Goal: Information Seeking & Learning: Learn about a topic

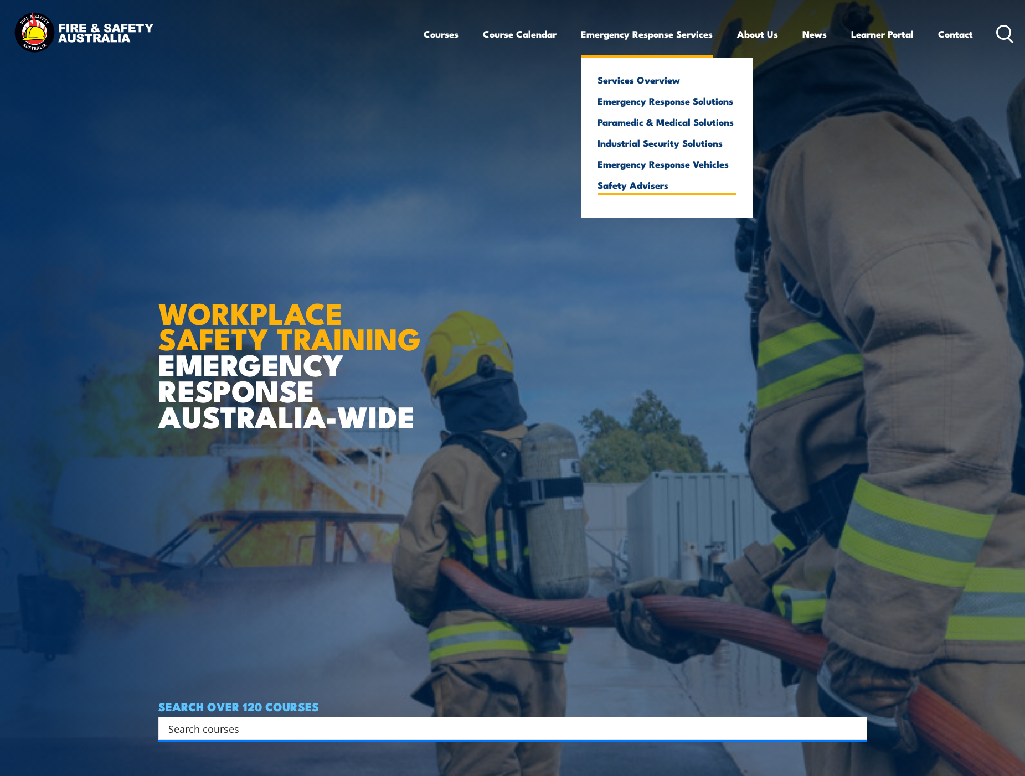
click at [660, 188] on link "Safety Advisers" at bounding box center [667, 185] width 138 height 10
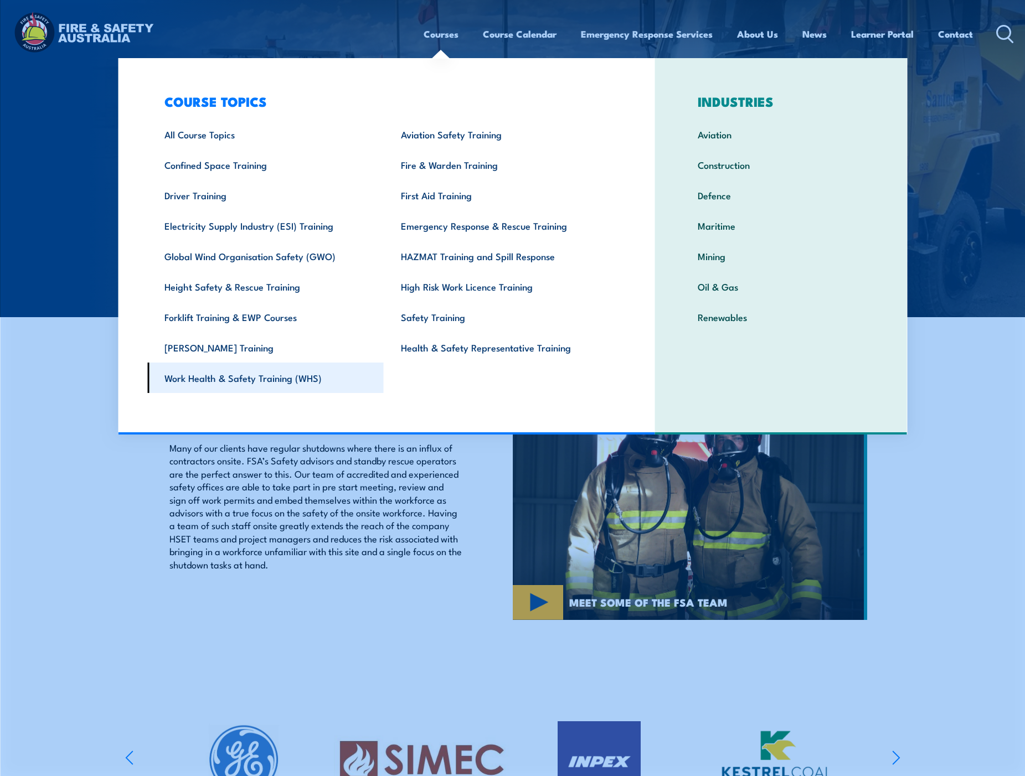
click at [319, 377] on link "Work Health & Safety Training (WHS)" at bounding box center [265, 378] width 236 height 30
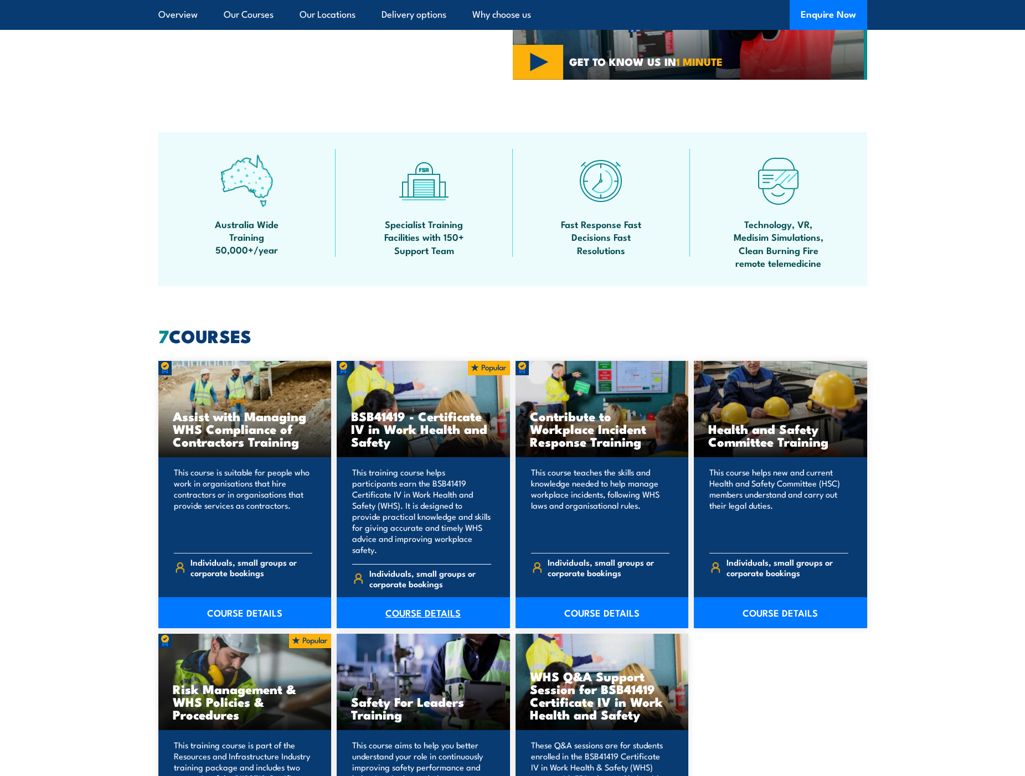
scroll to position [720, 0]
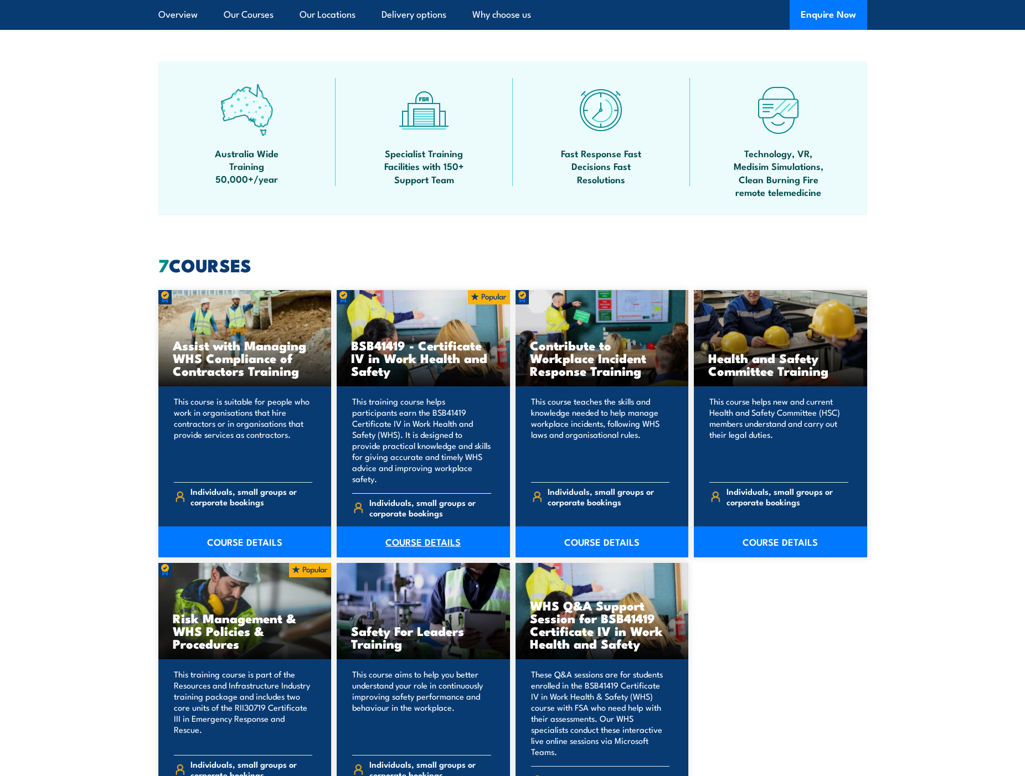
click at [410, 528] on link "COURSE DETAILS" at bounding box center [423, 542] width 173 height 31
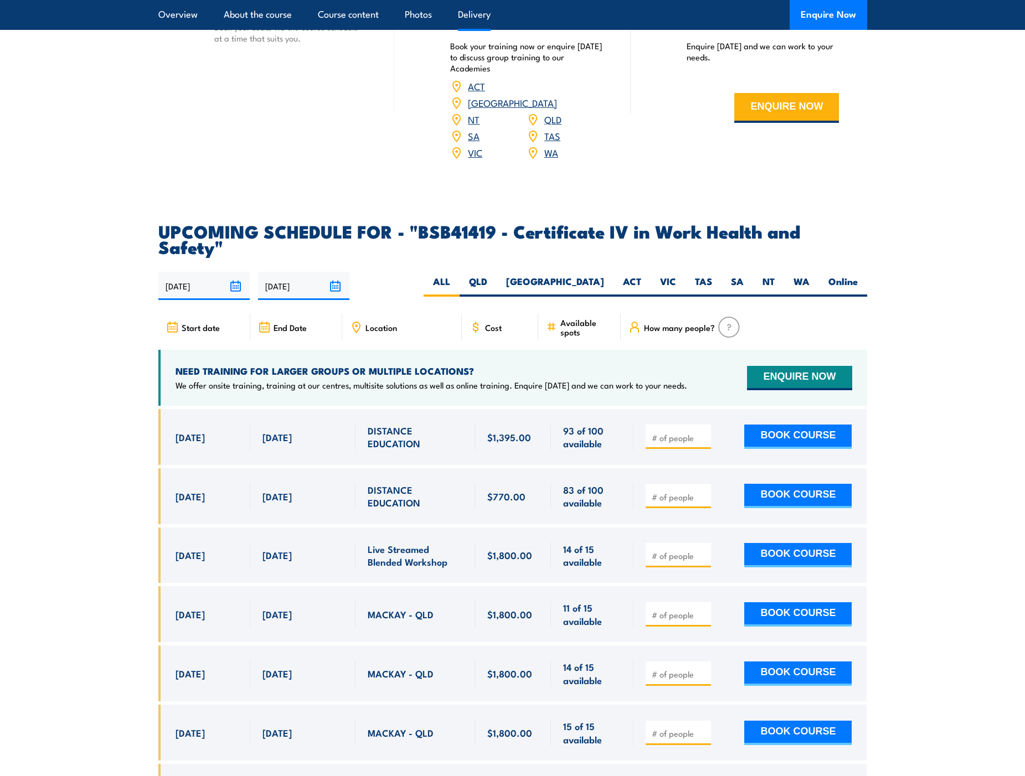
scroll to position [3323, 0]
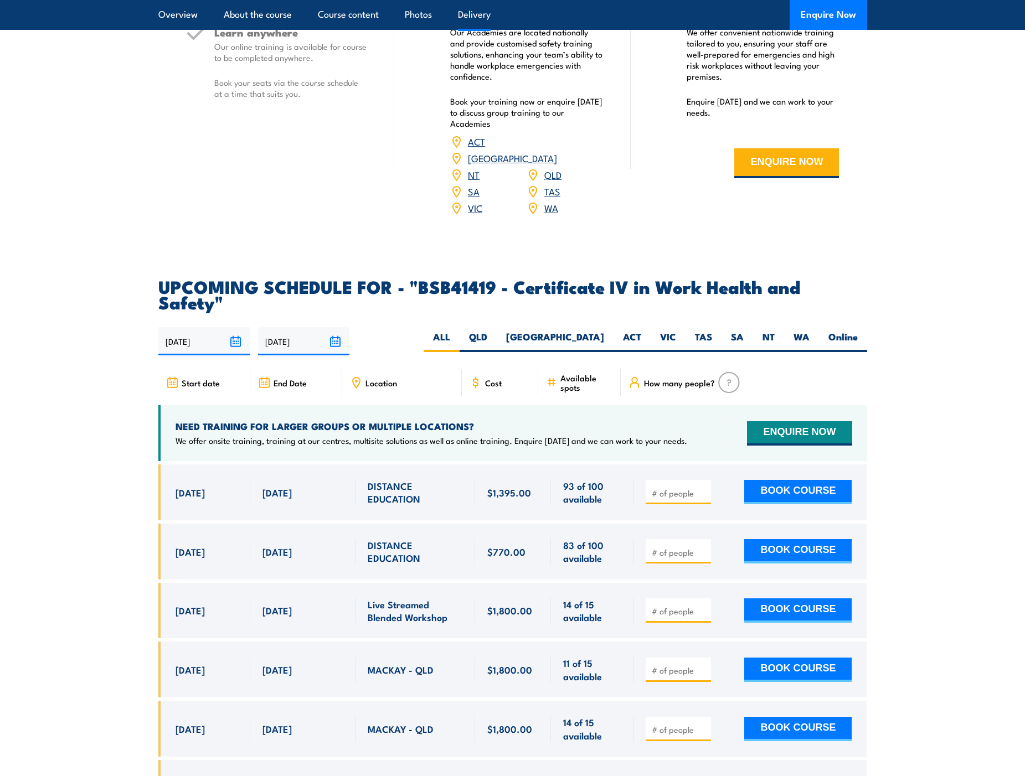
click at [399, 480] on span "DISTANCE EDUCATION" at bounding box center [415, 493] width 95 height 26
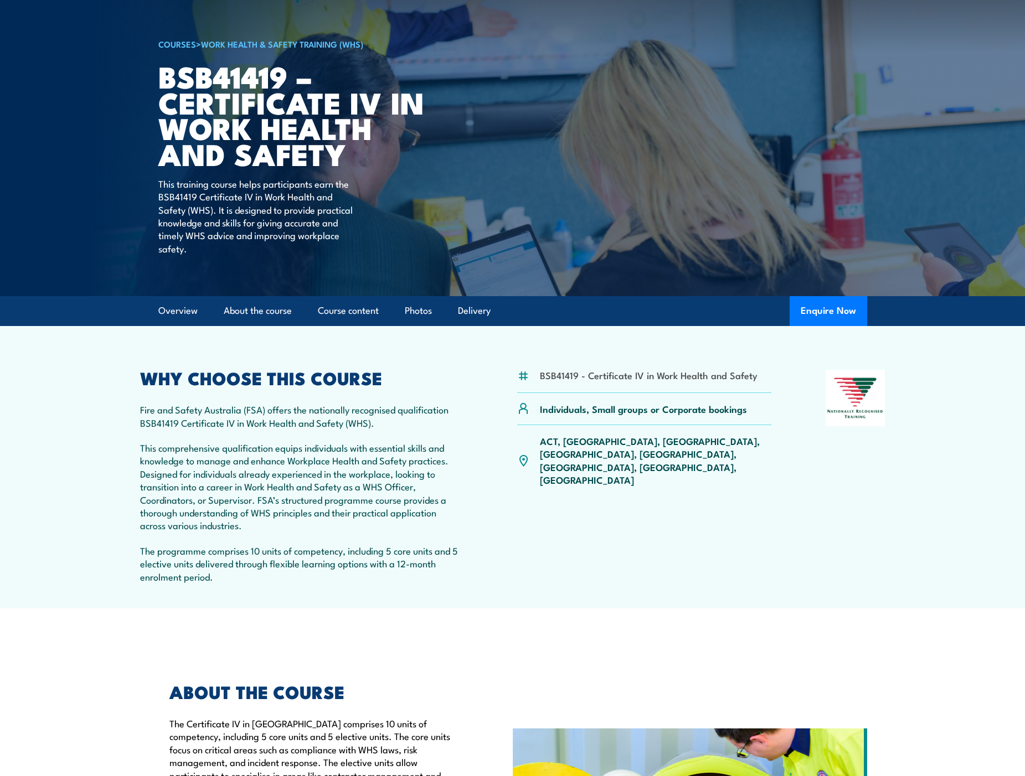
scroll to position [0, 0]
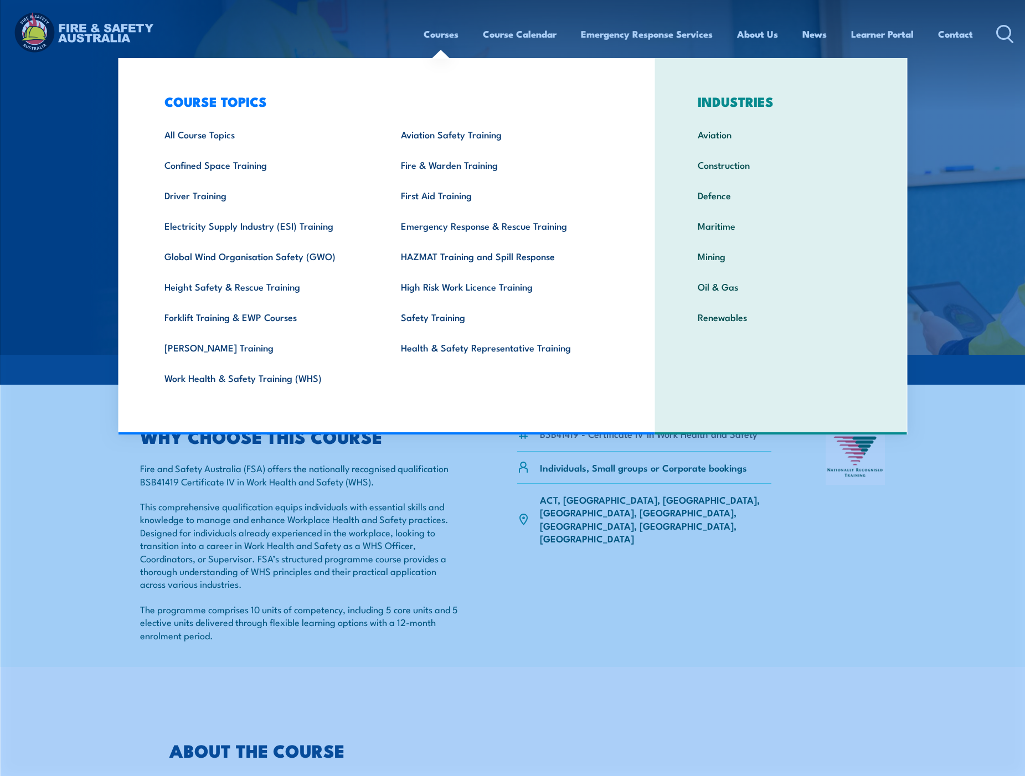
click at [442, 36] on link "Courses" at bounding box center [441, 33] width 35 height 29
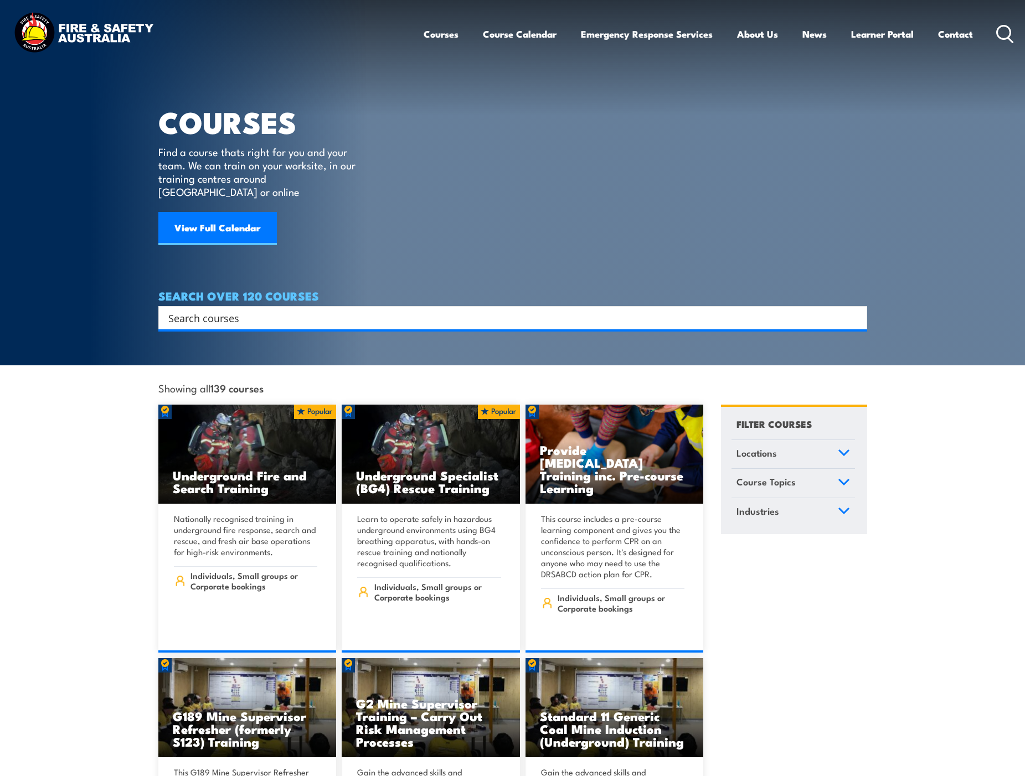
click at [775, 446] on span "Locations" at bounding box center [757, 453] width 40 height 15
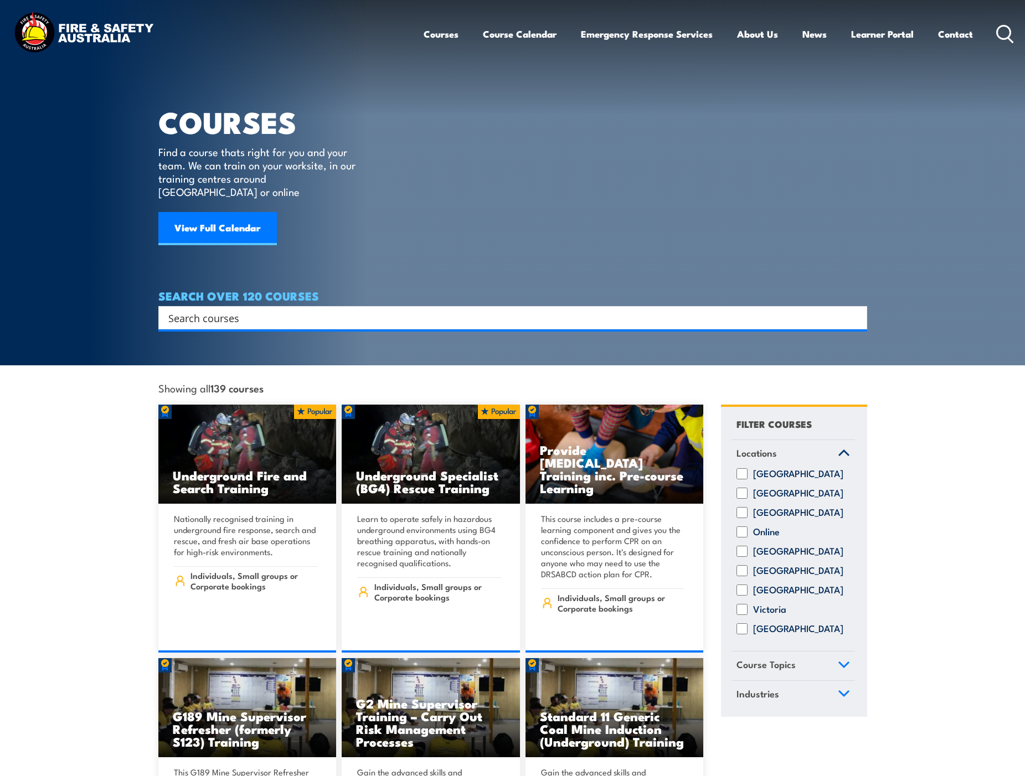
click at [751, 626] on div "Western Australia" at bounding box center [793, 629] width 123 height 11
click at [740, 625] on input "Western Australia" at bounding box center [742, 629] width 11 height 11
checkbox input "true"
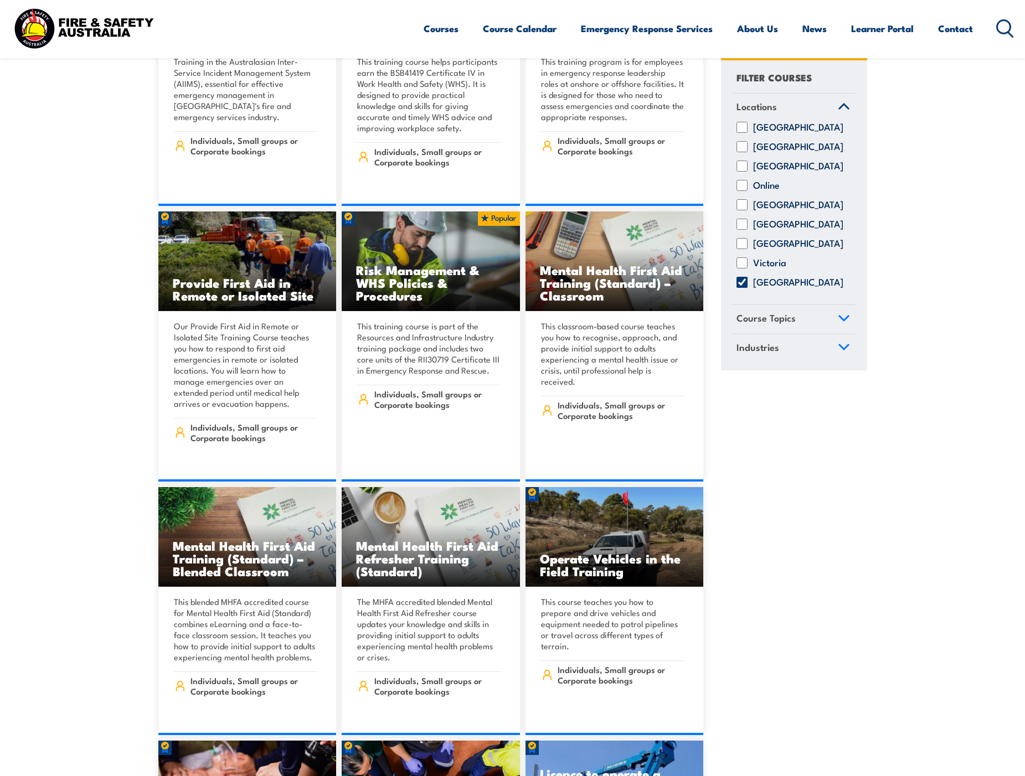
scroll to position [3987, 0]
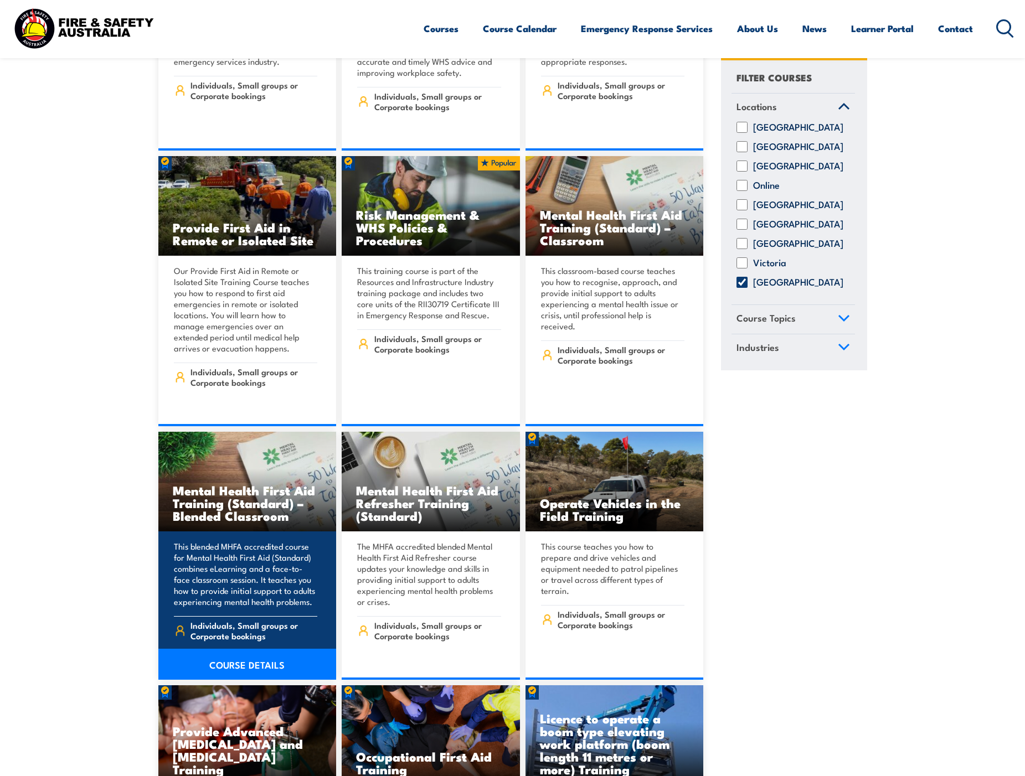
click at [241, 491] on img at bounding box center [247, 482] width 178 height 100
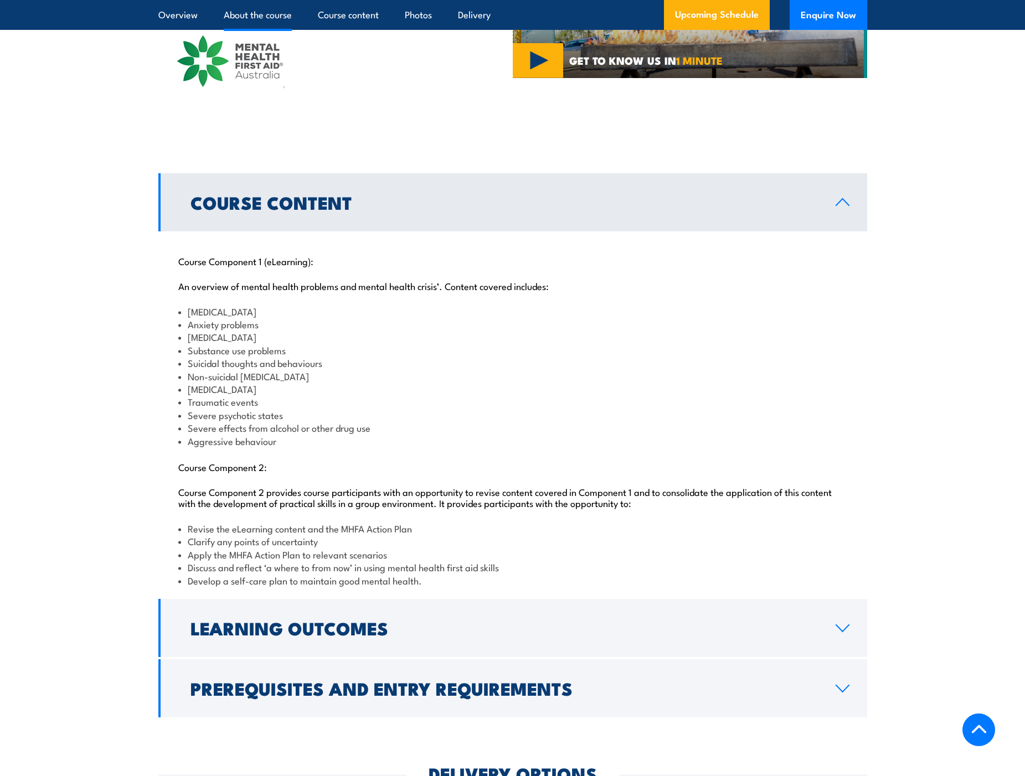
scroll to position [1163, 0]
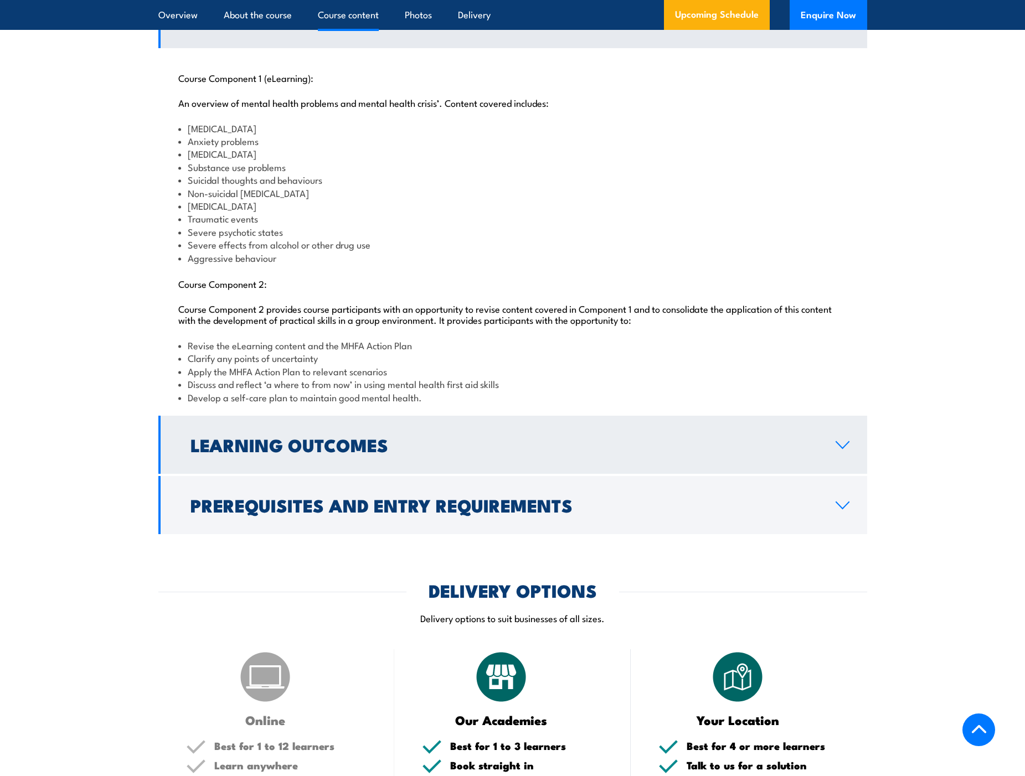
click at [421, 452] on h2 "Learning Outcomes" at bounding box center [504, 445] width 627 height 16
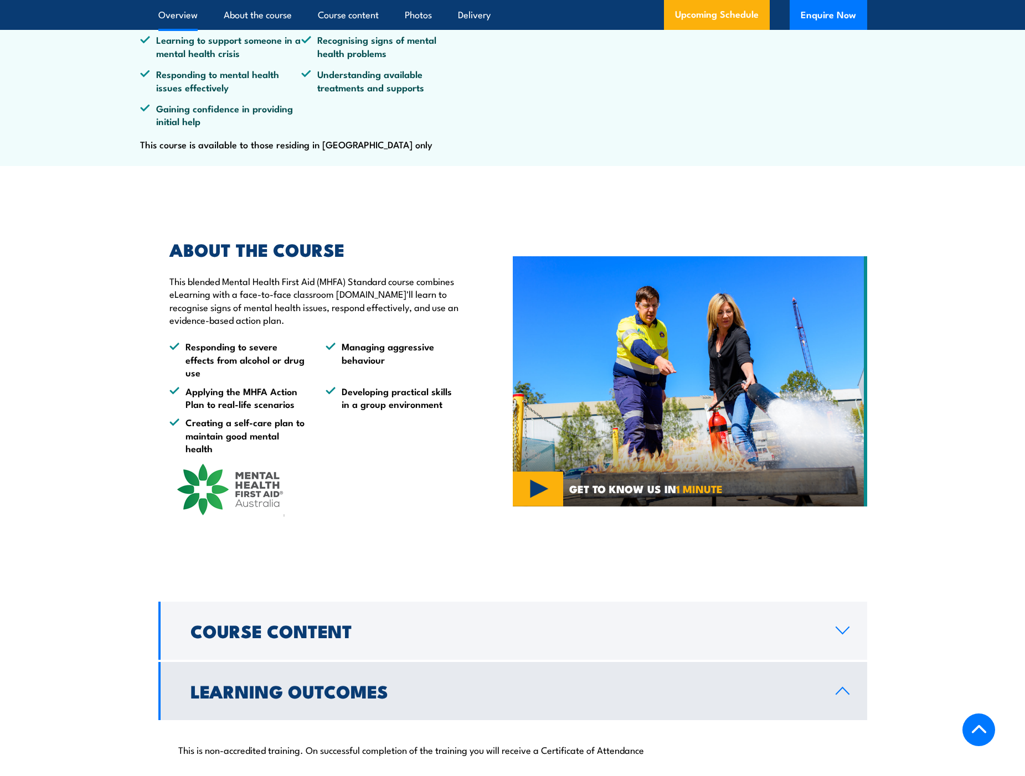
scroll to position [554, 0]
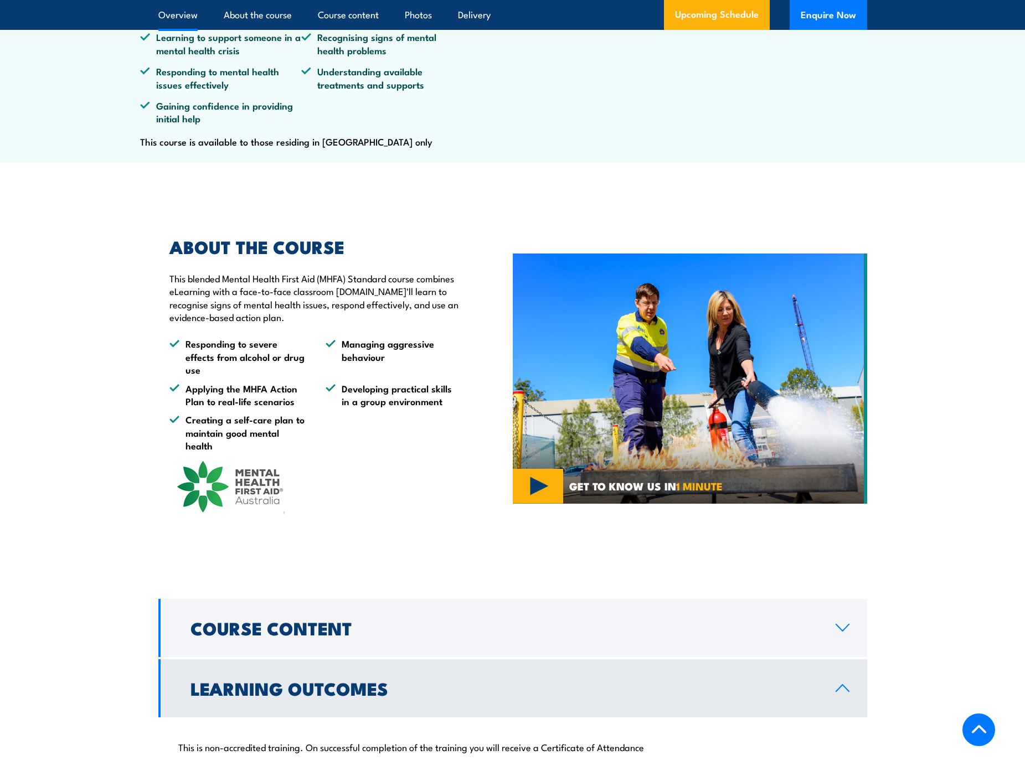
click at [548, 504] on img at bounding box center [690, 379] width 354 height 250
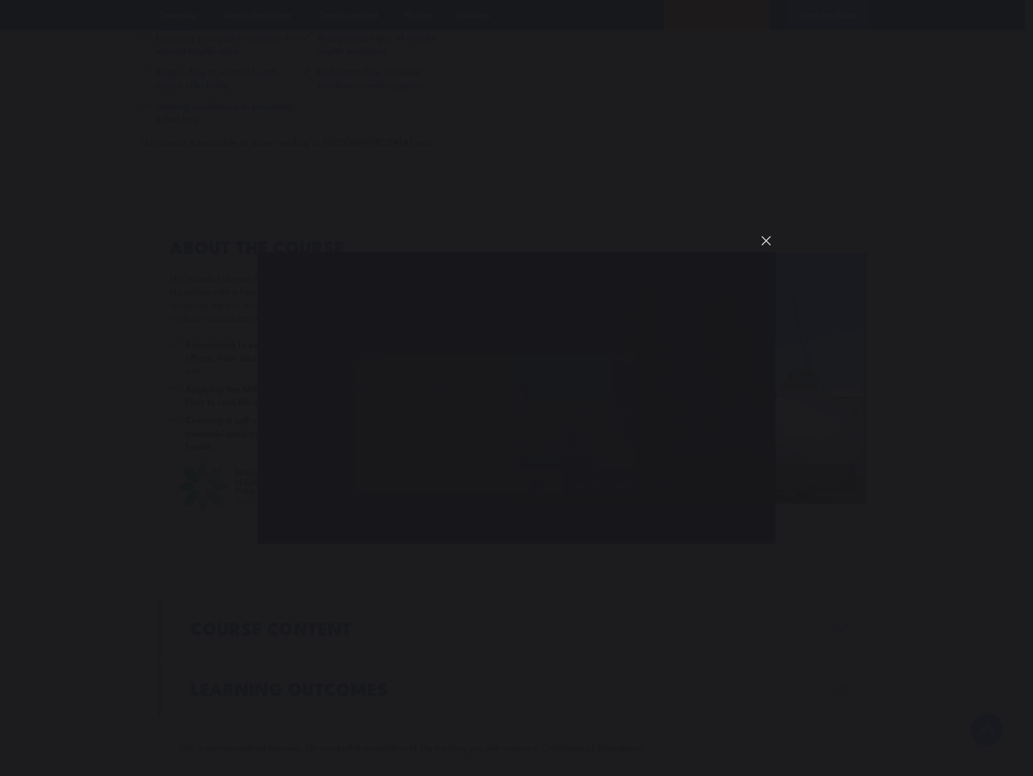
click at [766, 245] on button "You can close this modal content with the ESC key" at bounding box center [766, 240] width 19 height 19
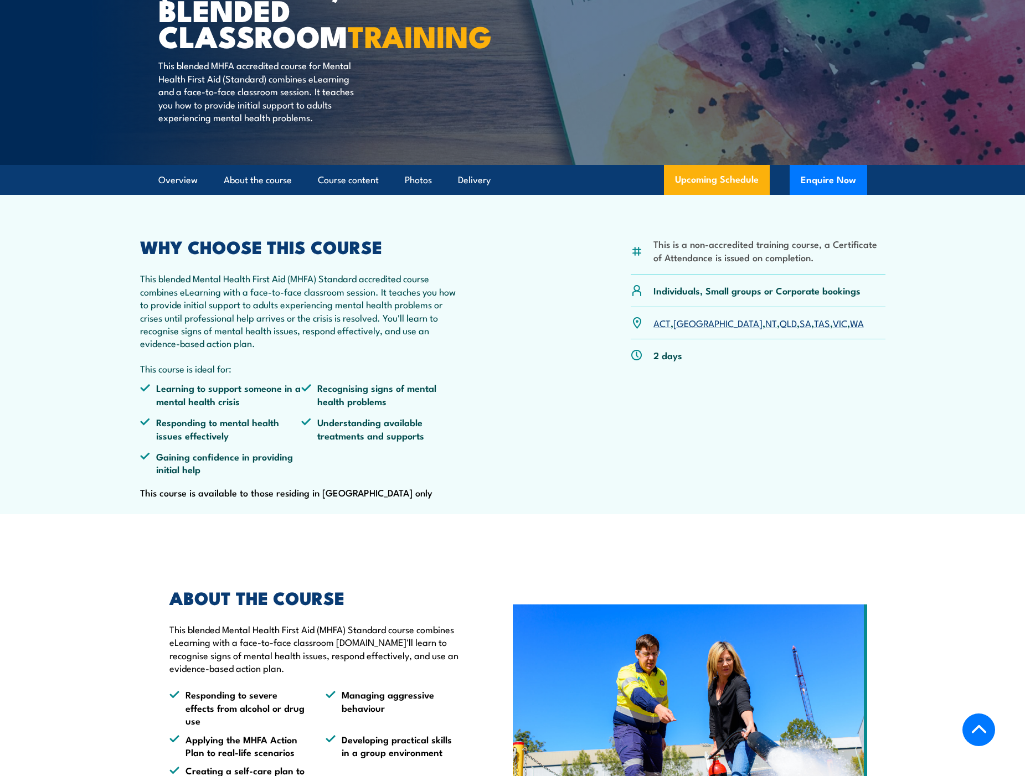
scroll to position [277, 0]
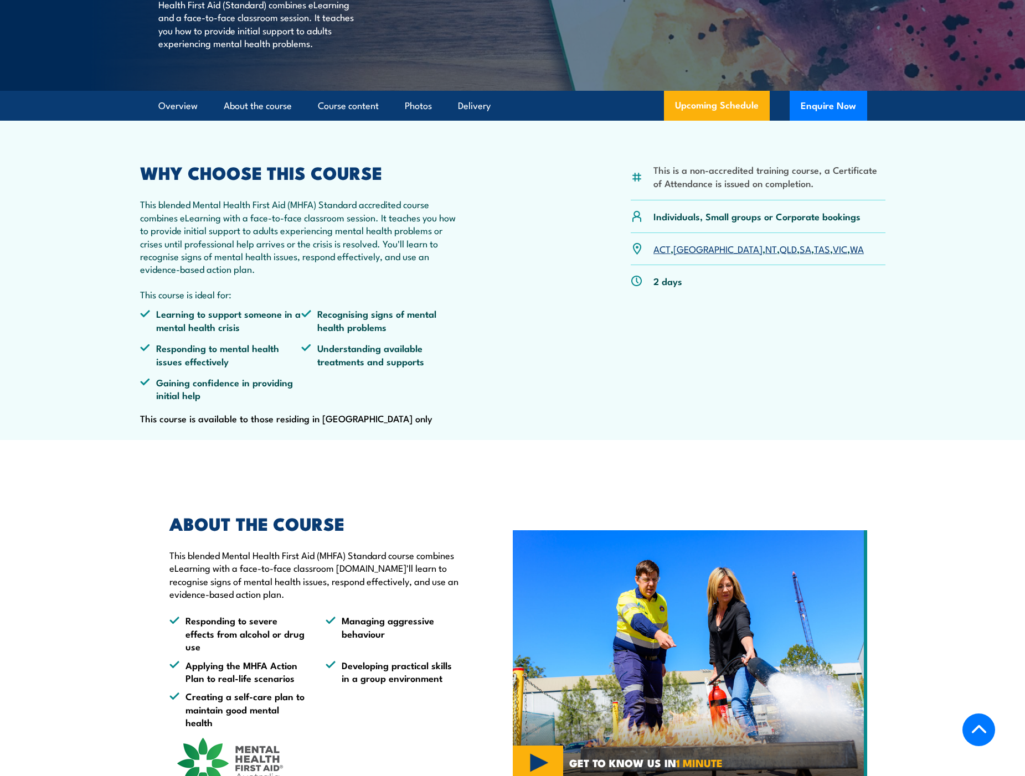
click at [259, 653] on li "Responding to severe effects from alcohol or drug use" at bounding box center [237, 633] width 136 height 39
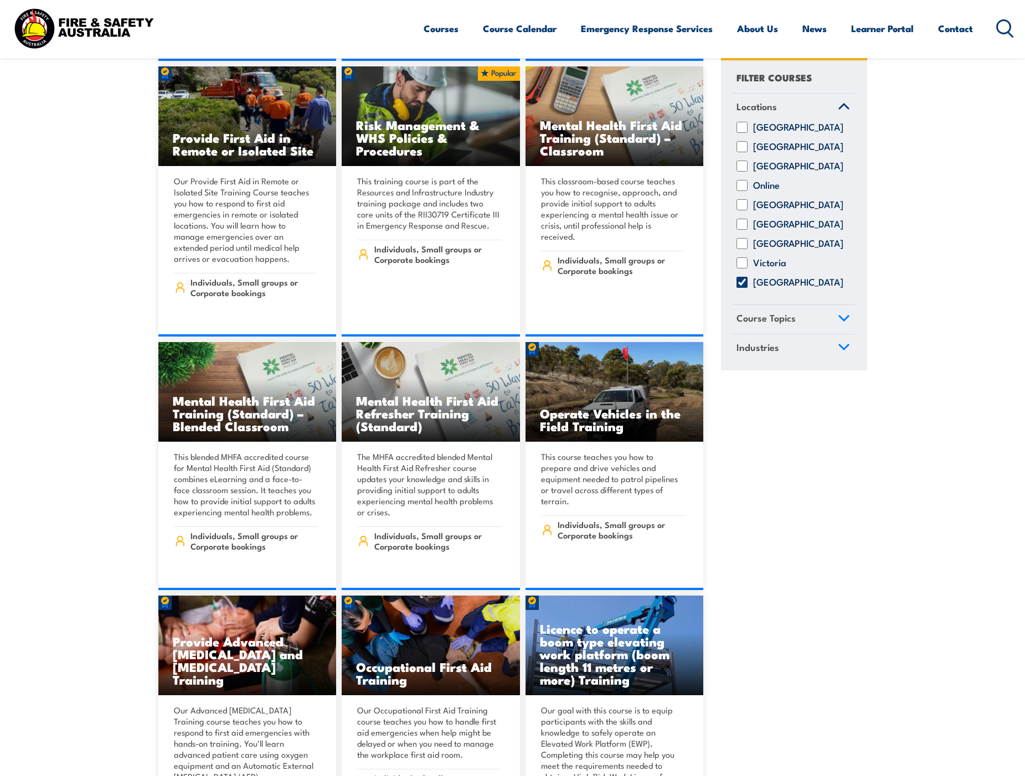
scroll to position [4098, 0]
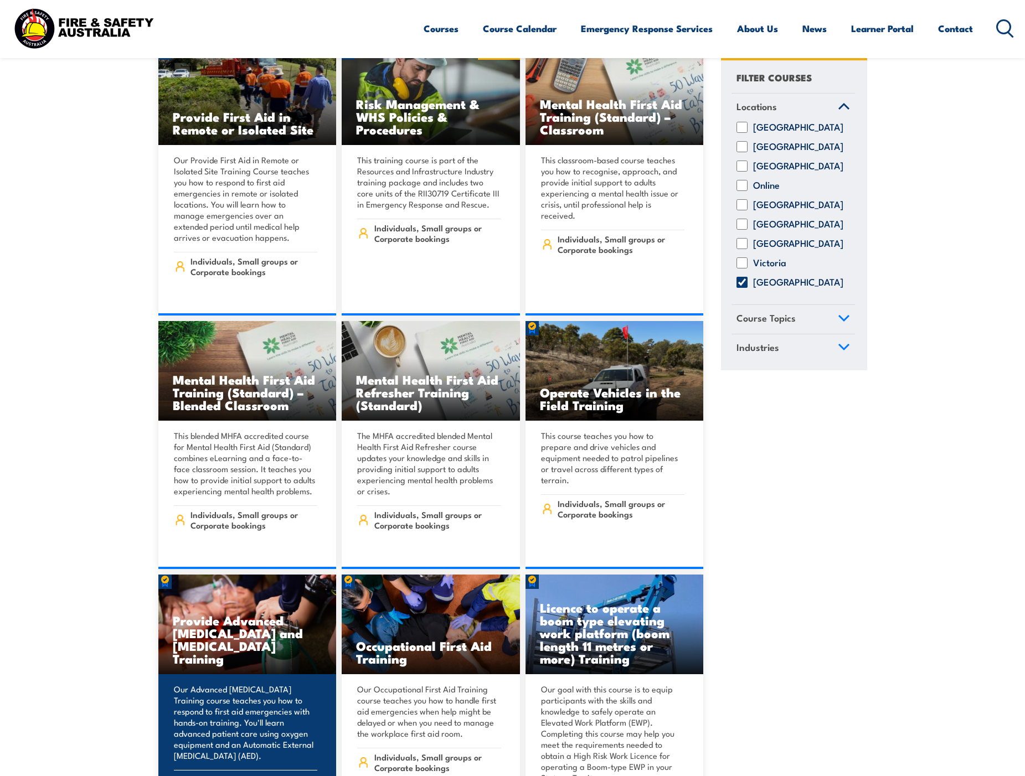
click at [193, 627] on h3 "Provide Advanced Resuscitation and Oxygen Therapy Training" at bounding box center [248, 639] width 150 height 51
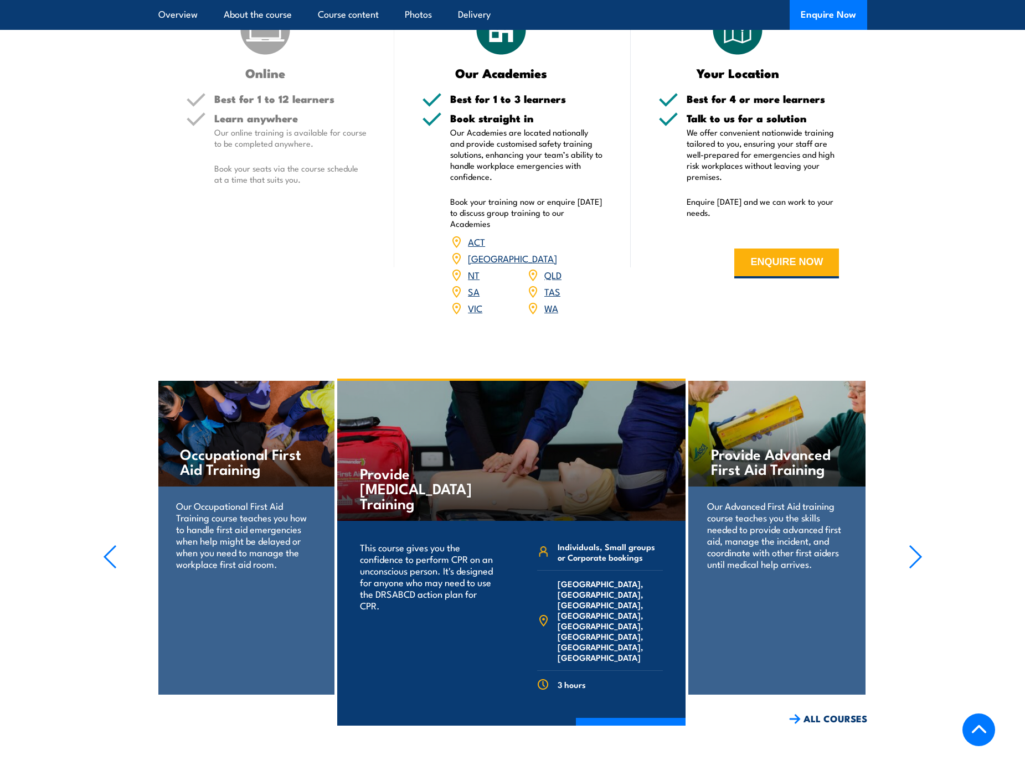
scroll to position [1341, 0]
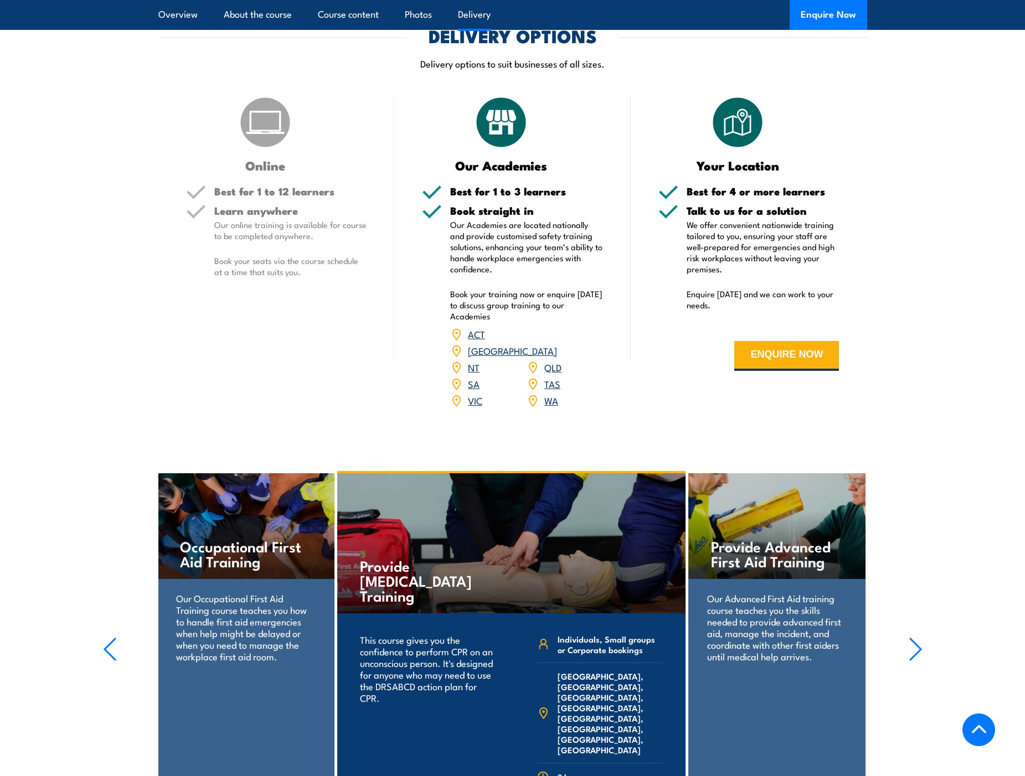
click at [547, 407] on link "WA" at bounding box center [551, 400] width 14 height 13
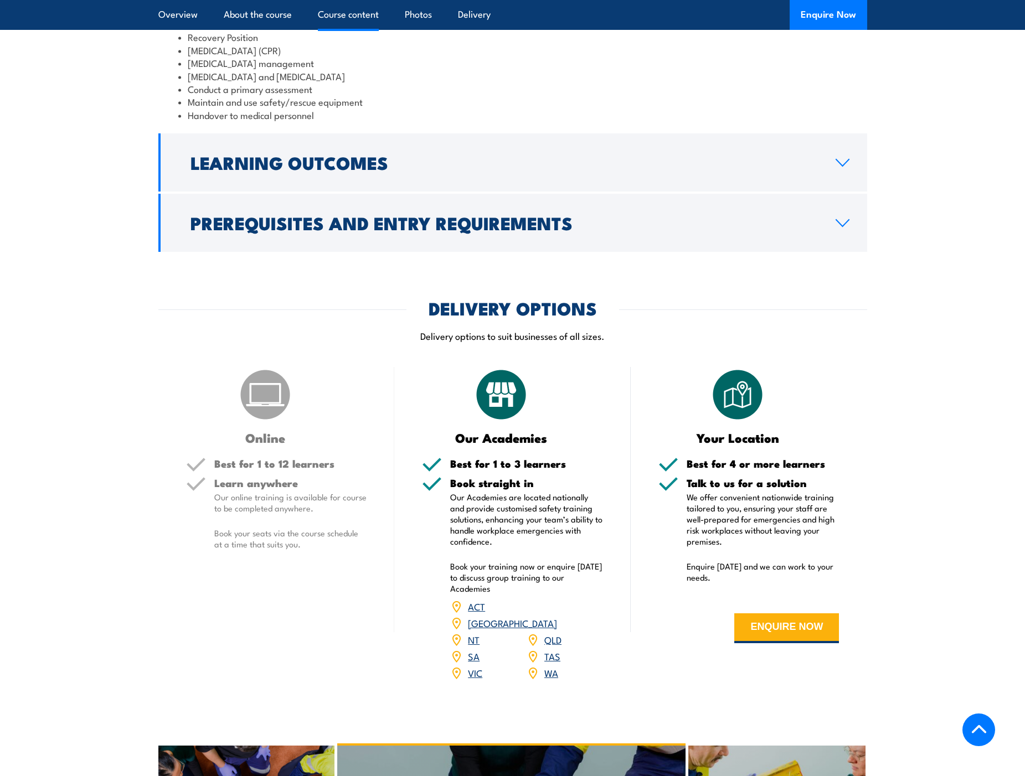
scroll to position [1132, 0]
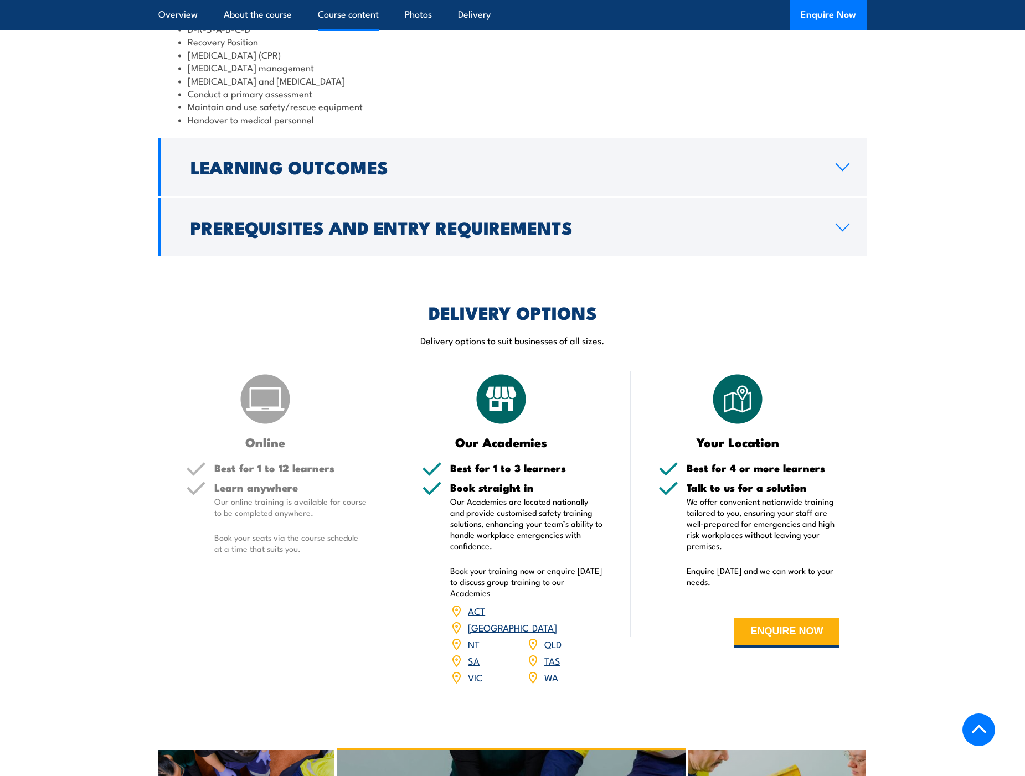
click at [551, 684] on link "WA" at bounding box center [551, 677] width 14 height 13
click at [549, 684] on link "WA" at bounding box center [551, 677] width 14 height 13
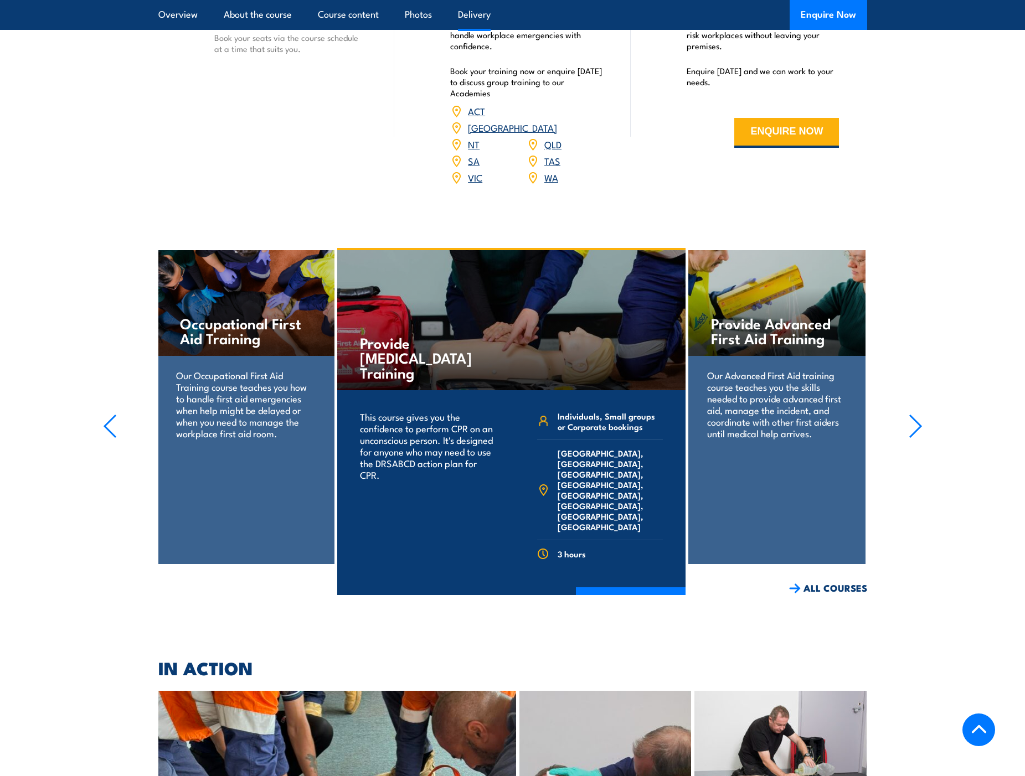
scroll to position [1630, 0]
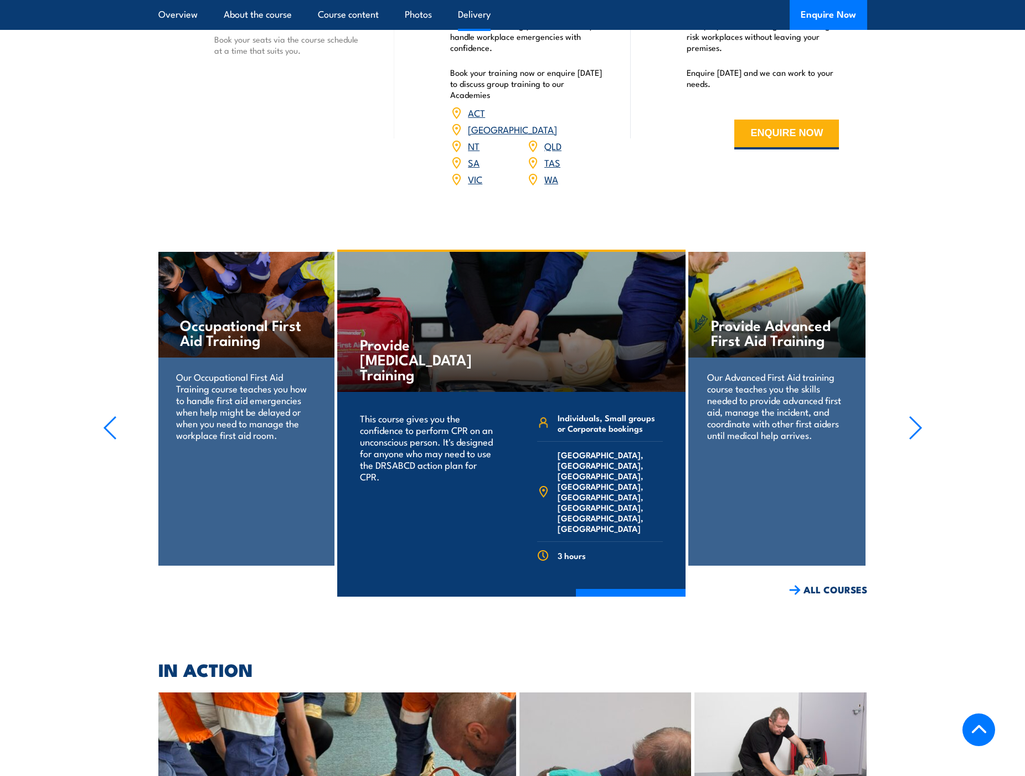
click at [754, 345] on h4 "Provide Advanced First Aid Training" at bounding box center [776, 332] width 131 height 30
click at [748, 393] on p "Our Advanced First Aid training course teaches you the skills needed to provide…" at bounding box center [776, 406] width 139 height 70
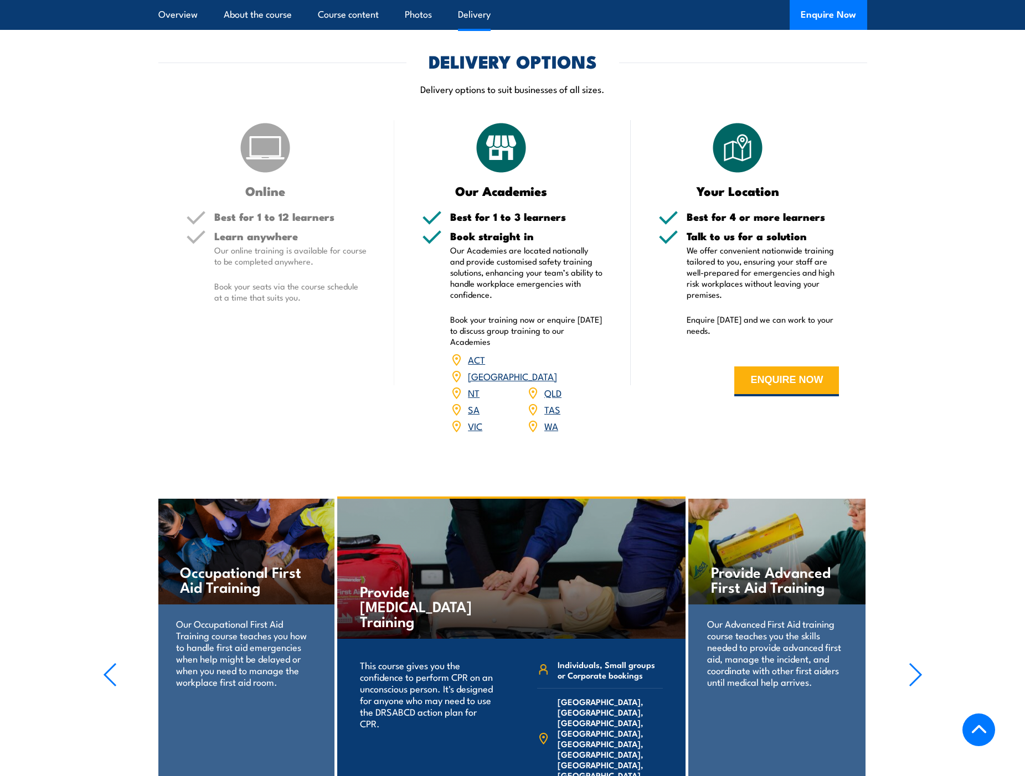
scroll to position [1464, 0]
